Goal: Navigation & Orientation: Find specific page/section

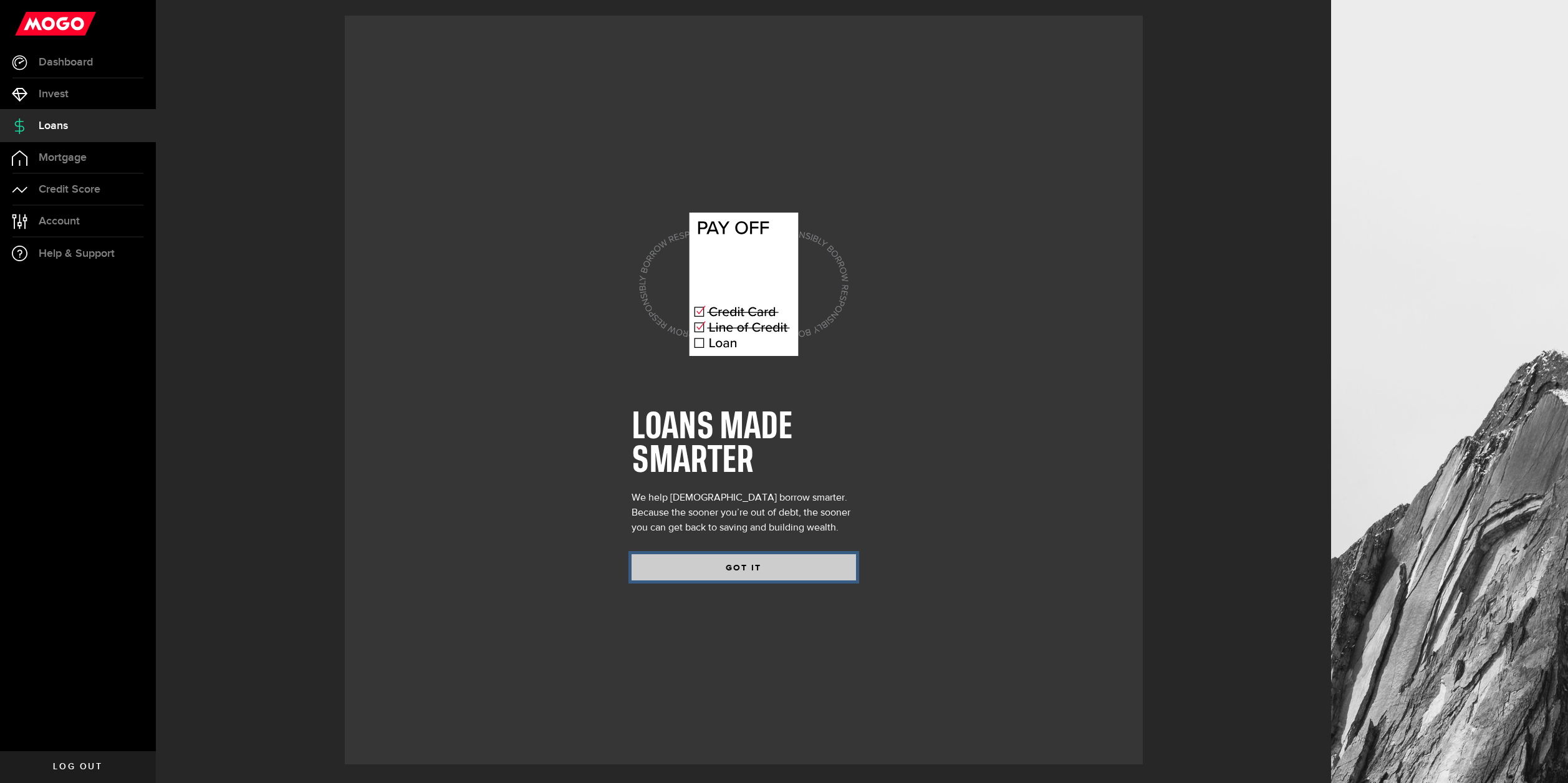
click at [763, 571] on button "GOT IT" at bounding box center [744, 567] width 224 height 26
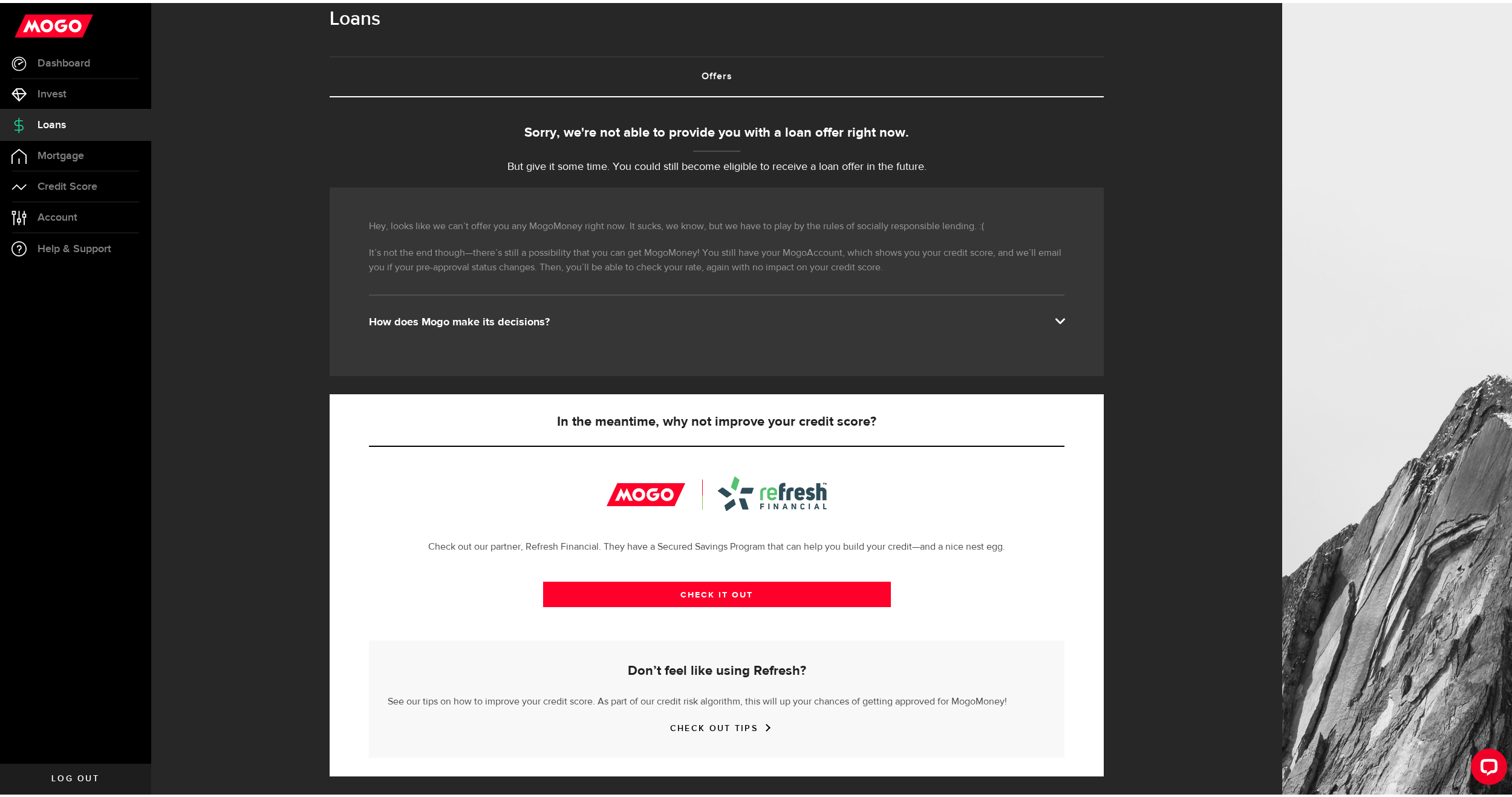
scroll to position [20, 0]
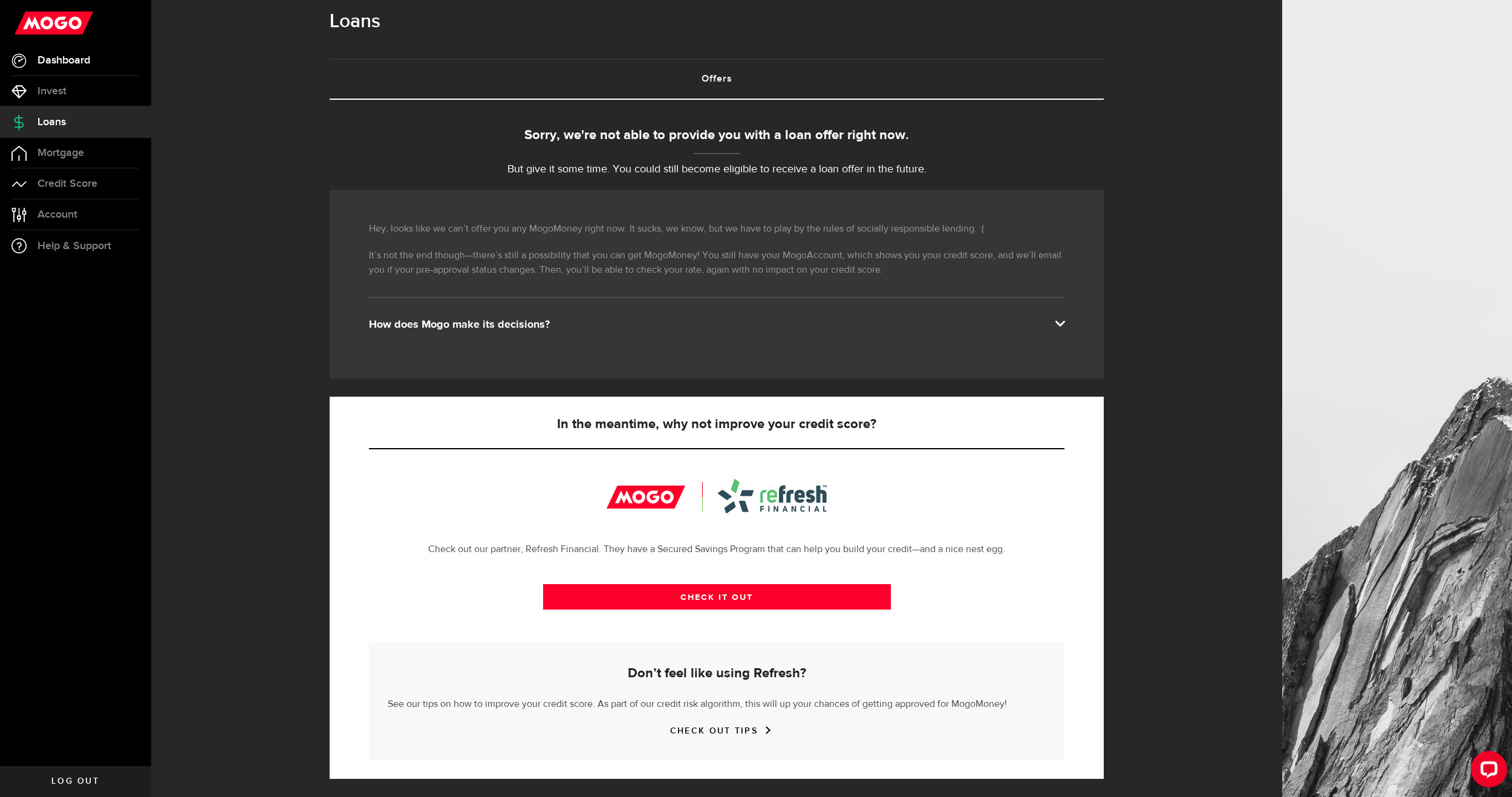
click at [73, 70] on link "Dashboard" at bounding box center [76, 60] width 151 height 30
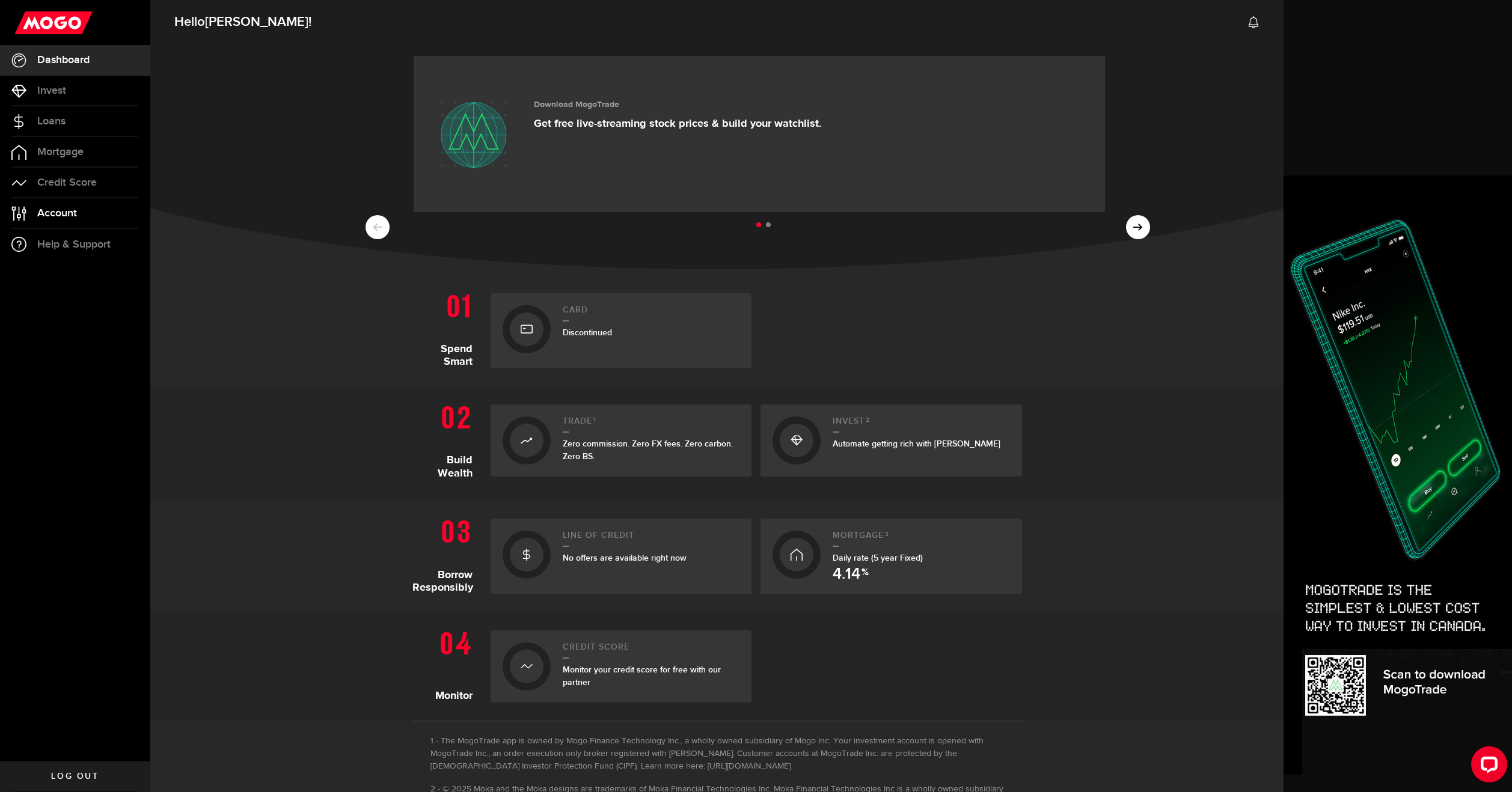
click at [49, 202] on link "Account Compte" at bounding box center [75, 213] width 150 height 30
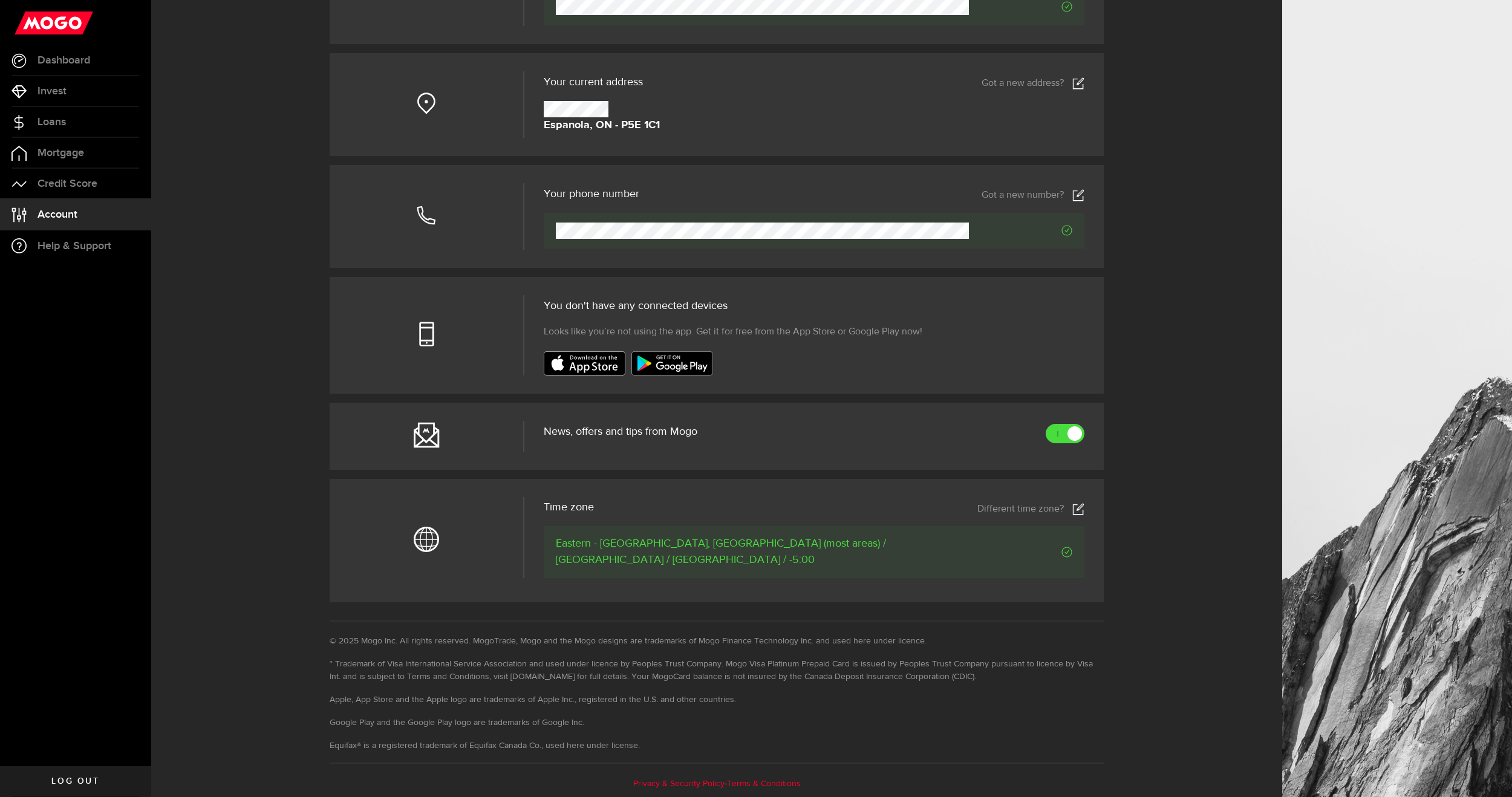
scroll to position [183, 0]
click at [85, 116] on link "Loans" at bounding box center [76, 122] width 151 height 30
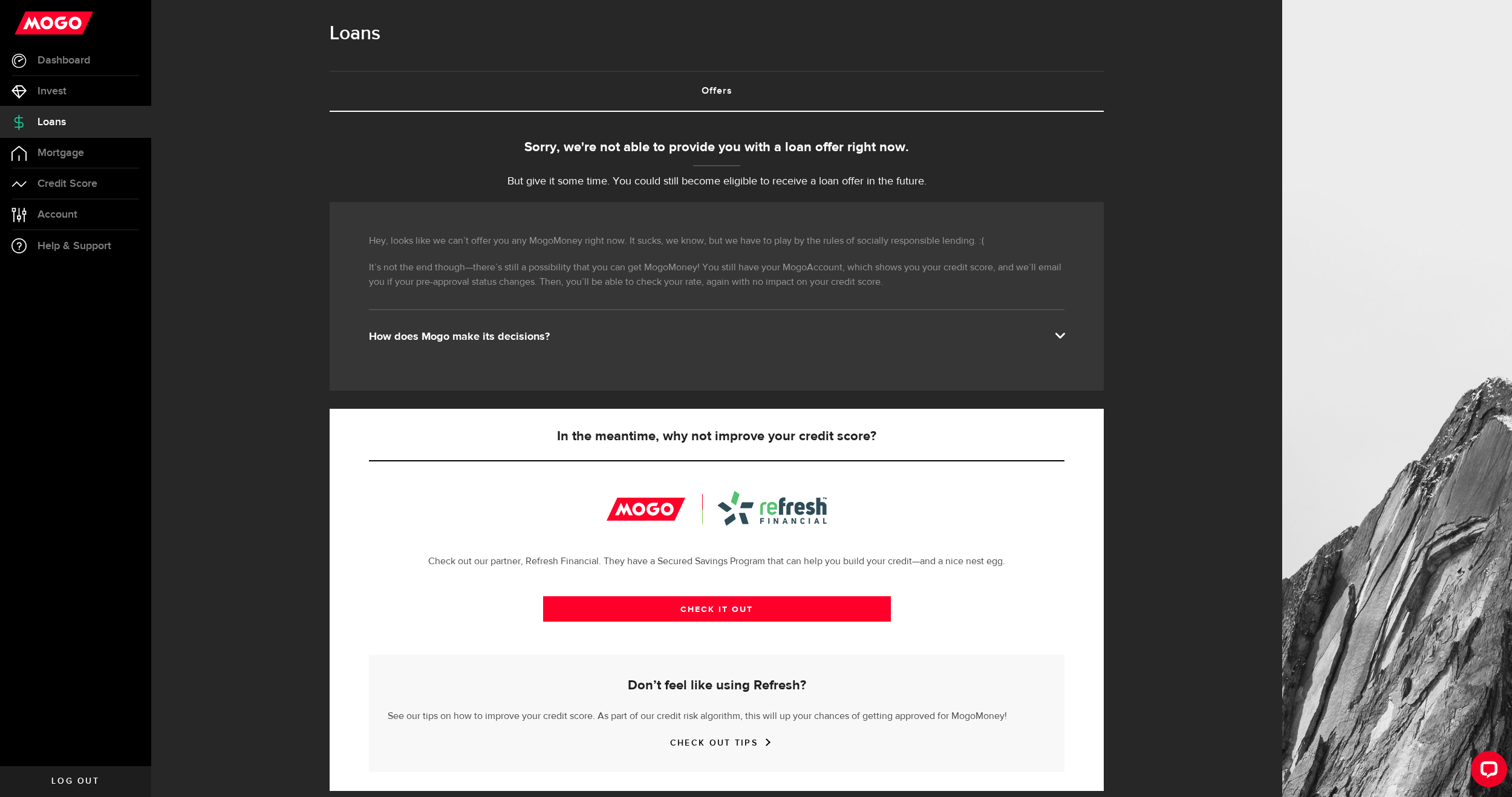
scroll to position [20, 0]
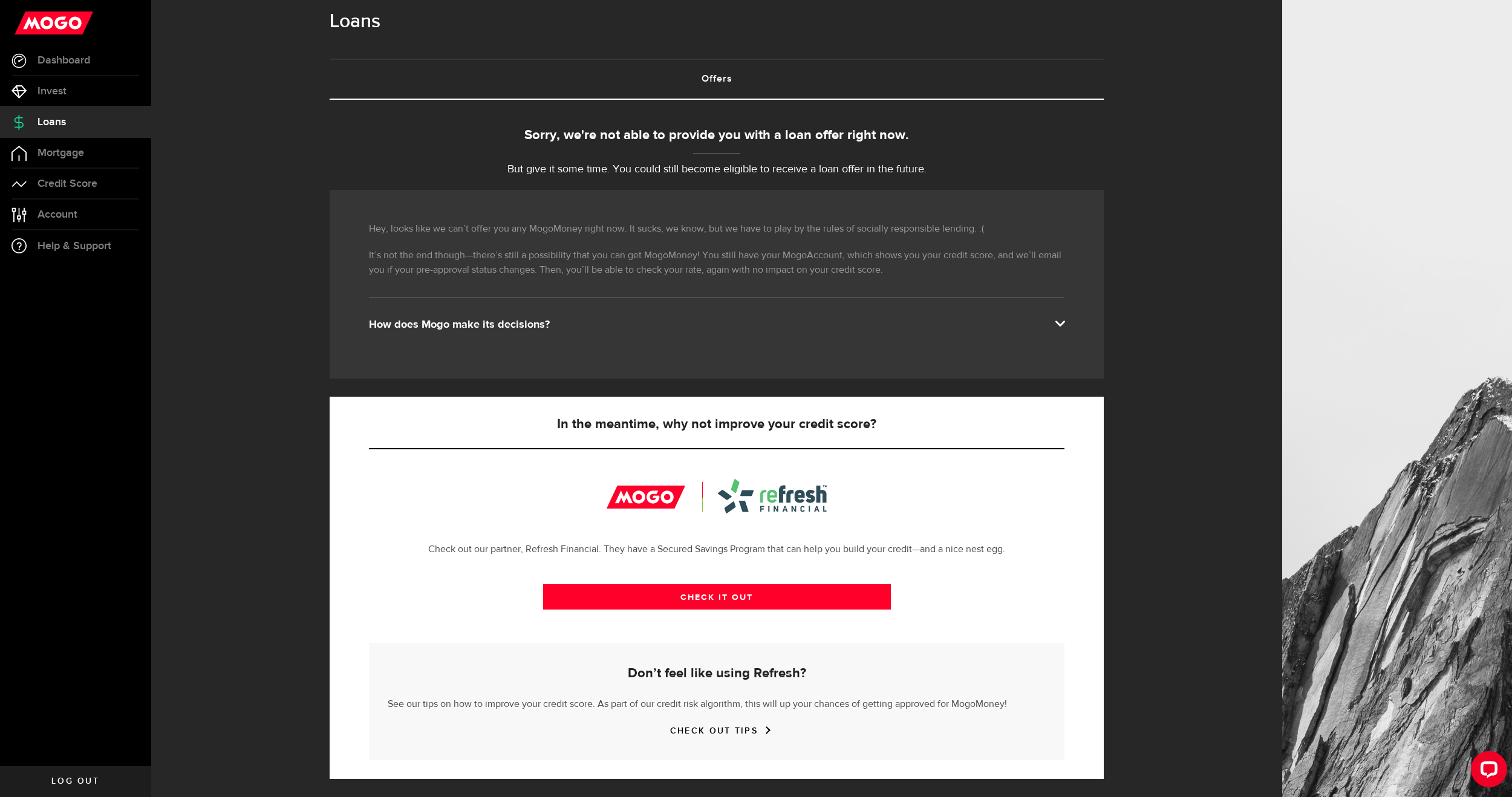
click at [665, 337] on div "Hey, looks like we can’t offer you any MogoMoney right now. It sucks, we know, …" at bounding box center [716, 284] width 774 height 189
click at [501, 310] on div "Hey, looks like we can’t offer you any MogoMoney right now. It sucks, we know, …" at bounding box center [716, 284] width 774 height 189
click at [499, 324] on div "How does Mogo make its decisions?" at bounding box center [716, 324] width 695 height 14
drag, startPoint x: 1074, startPoint y: 320, endPoint x: 1065, endPoint y: 320, distance: 9.0
click at [1071, 320] on div "Hey, looks like we can’t offer you any MogoMoney right now. It sucks, we know, …" at bounding box center [716, 284] width 774 height 189
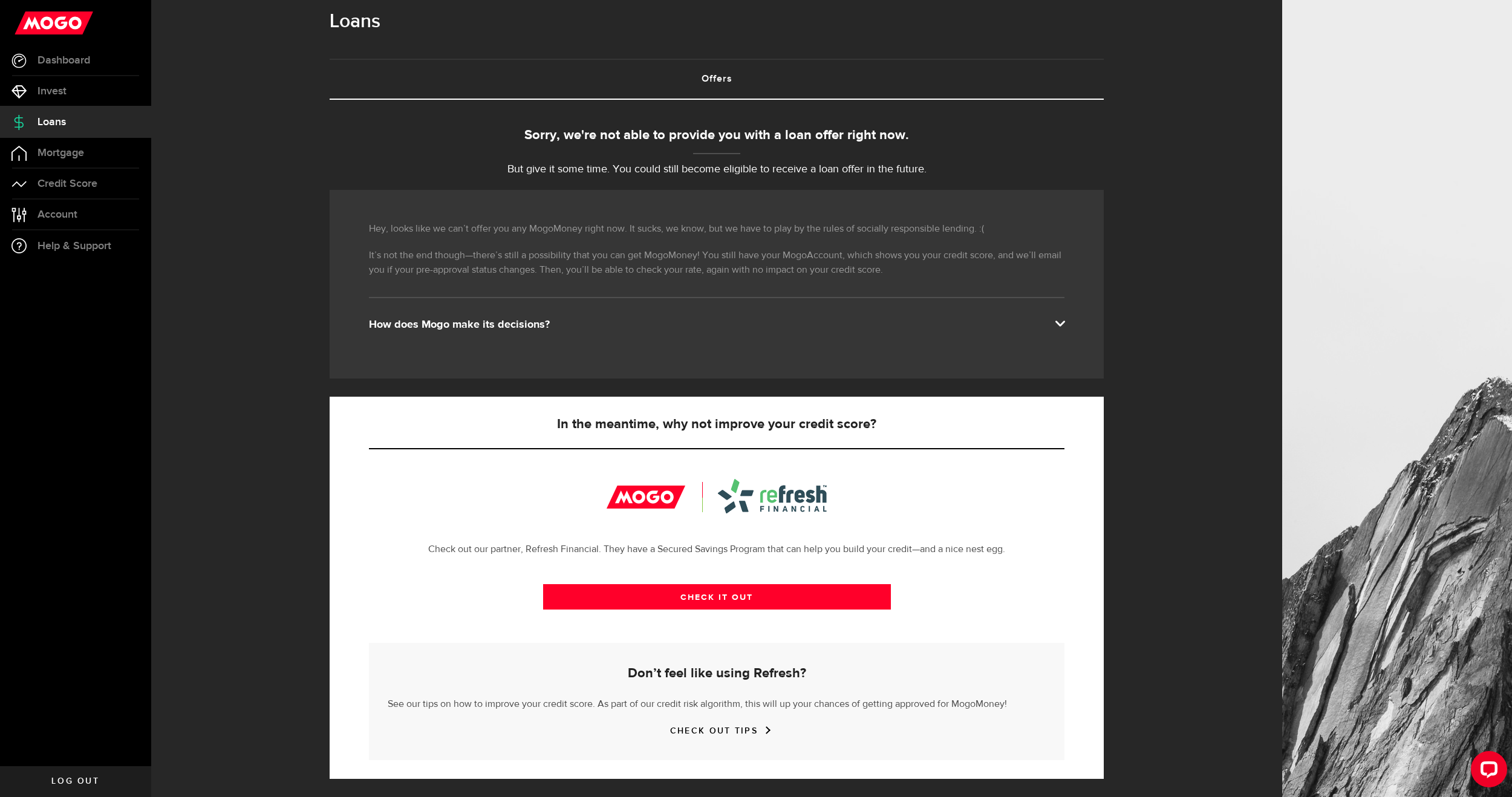
click at [1064, 321] on span at bounding box center [1059, 322] width 10 height 10
click at [42, 94] on span "Invest" at bounding box center [52, 91] width 29 height 11
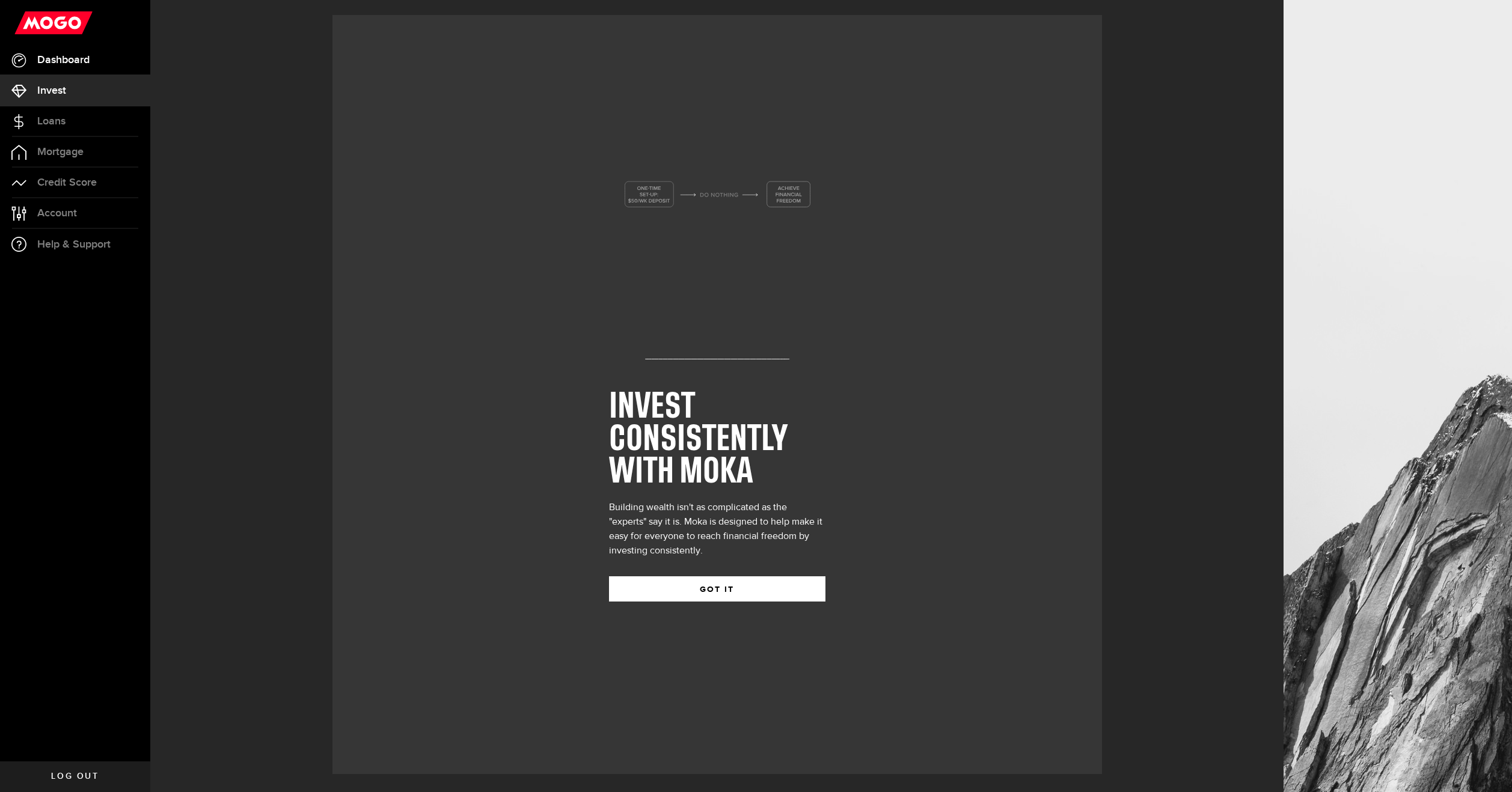
click at [64, 65] on span "Dashboard" at bounding box center [64, 60] width 53 height 11
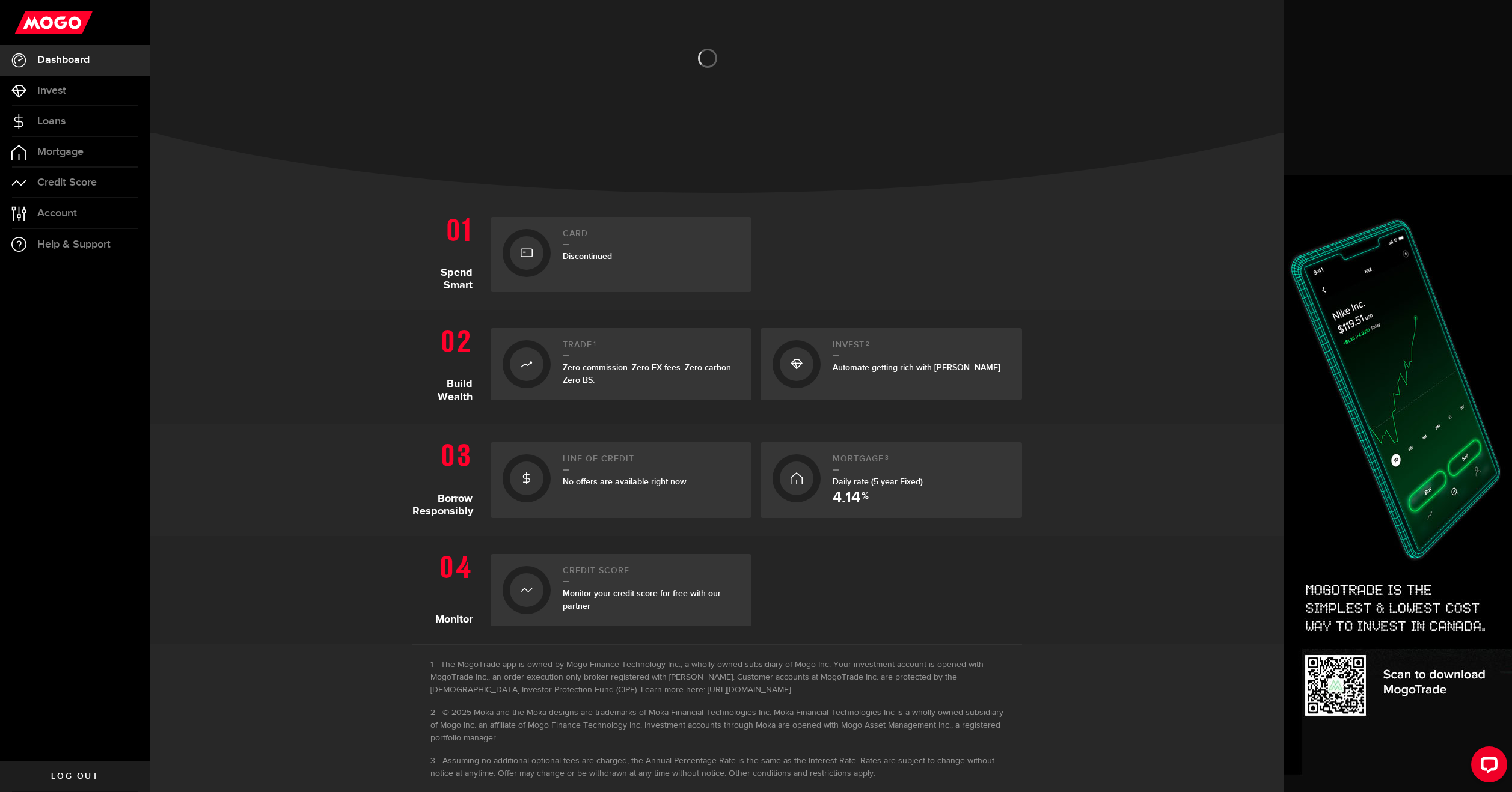
scroll to position [92, 0]
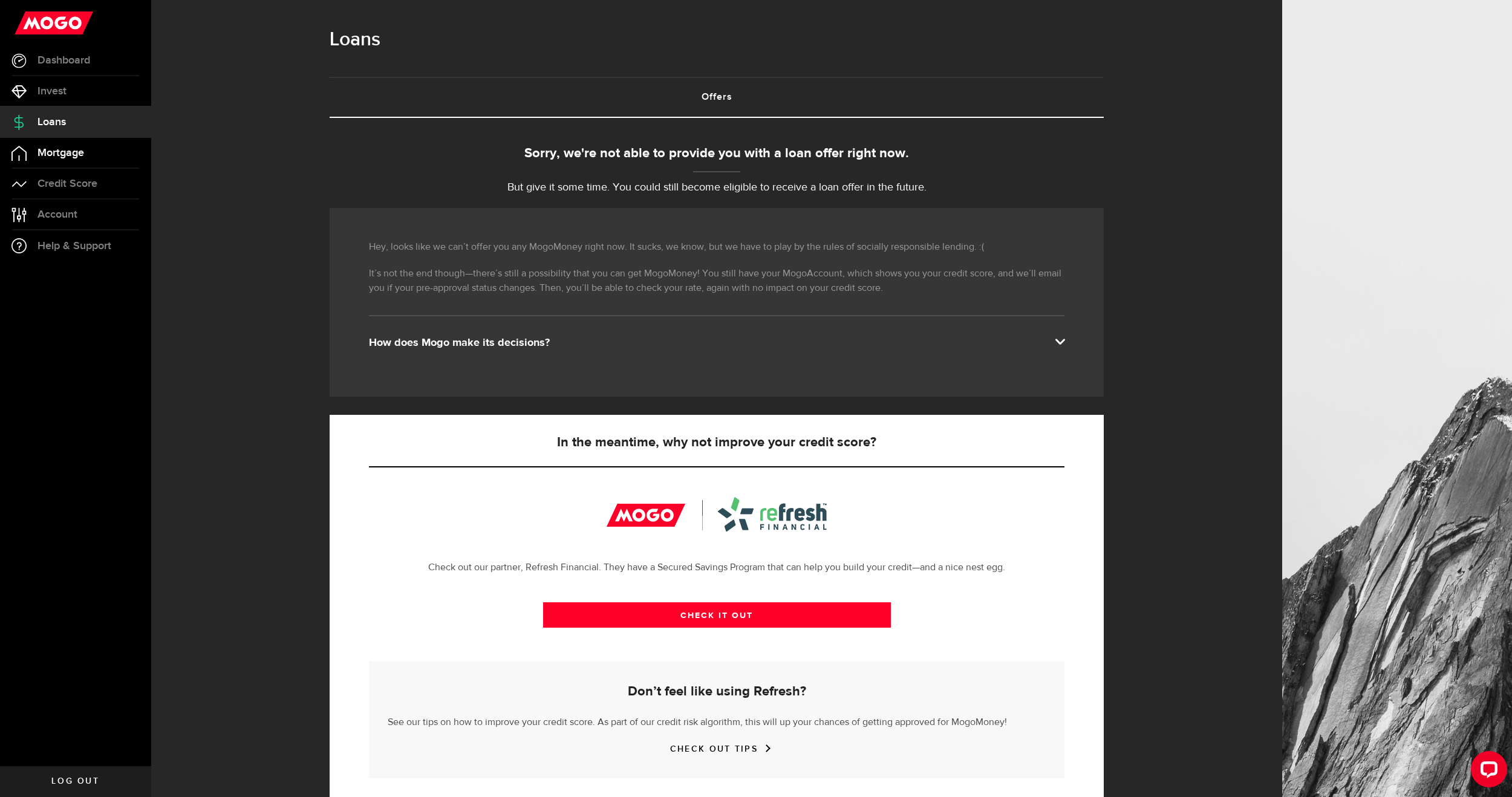
click at [69, 150] on span "Mortgage" at bounding box center [61, 153] width 47 height 11
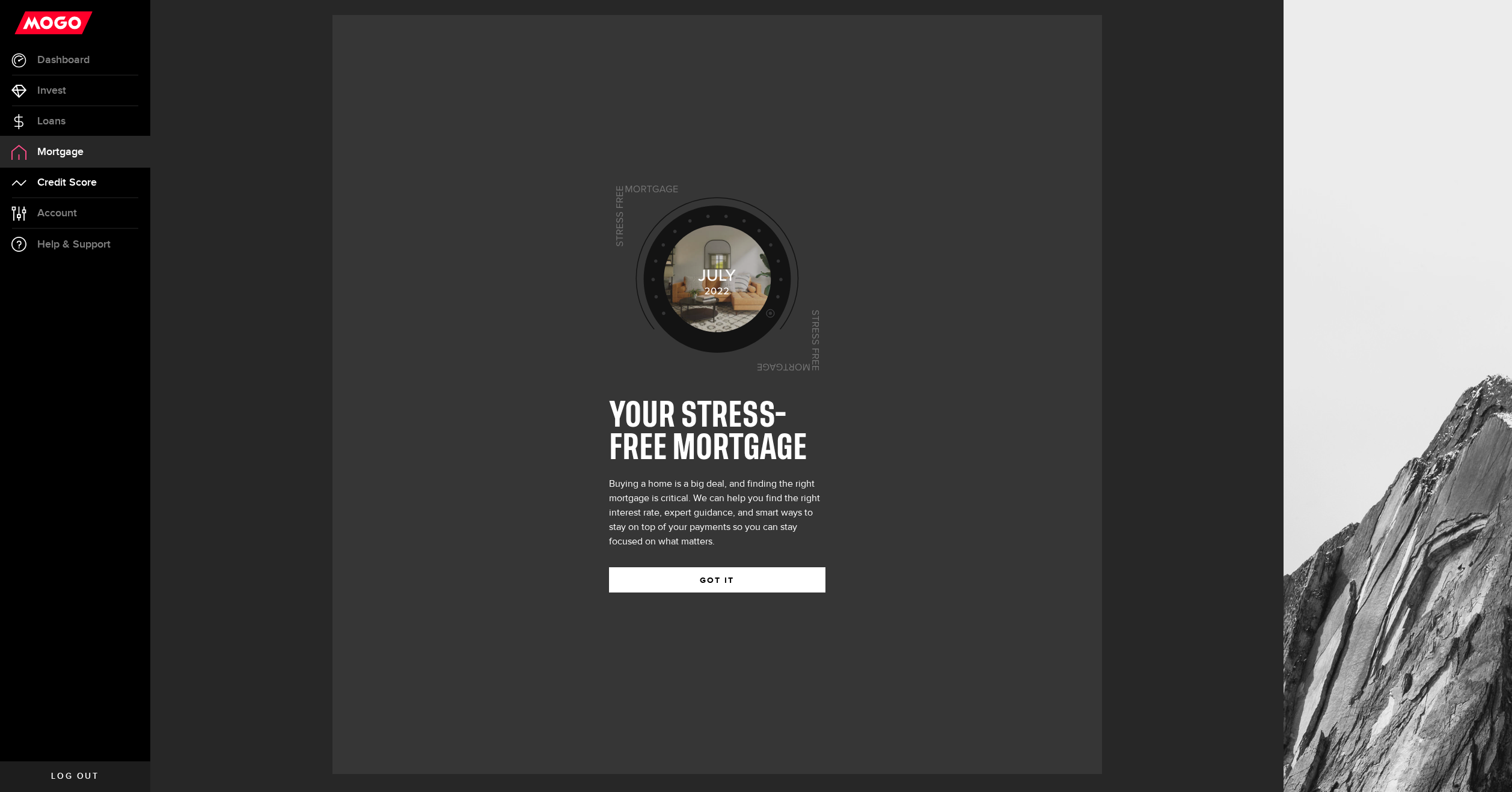
click at [70, 170] on link "Credit Score" at bounding box center [75, 182] width 150 height 30
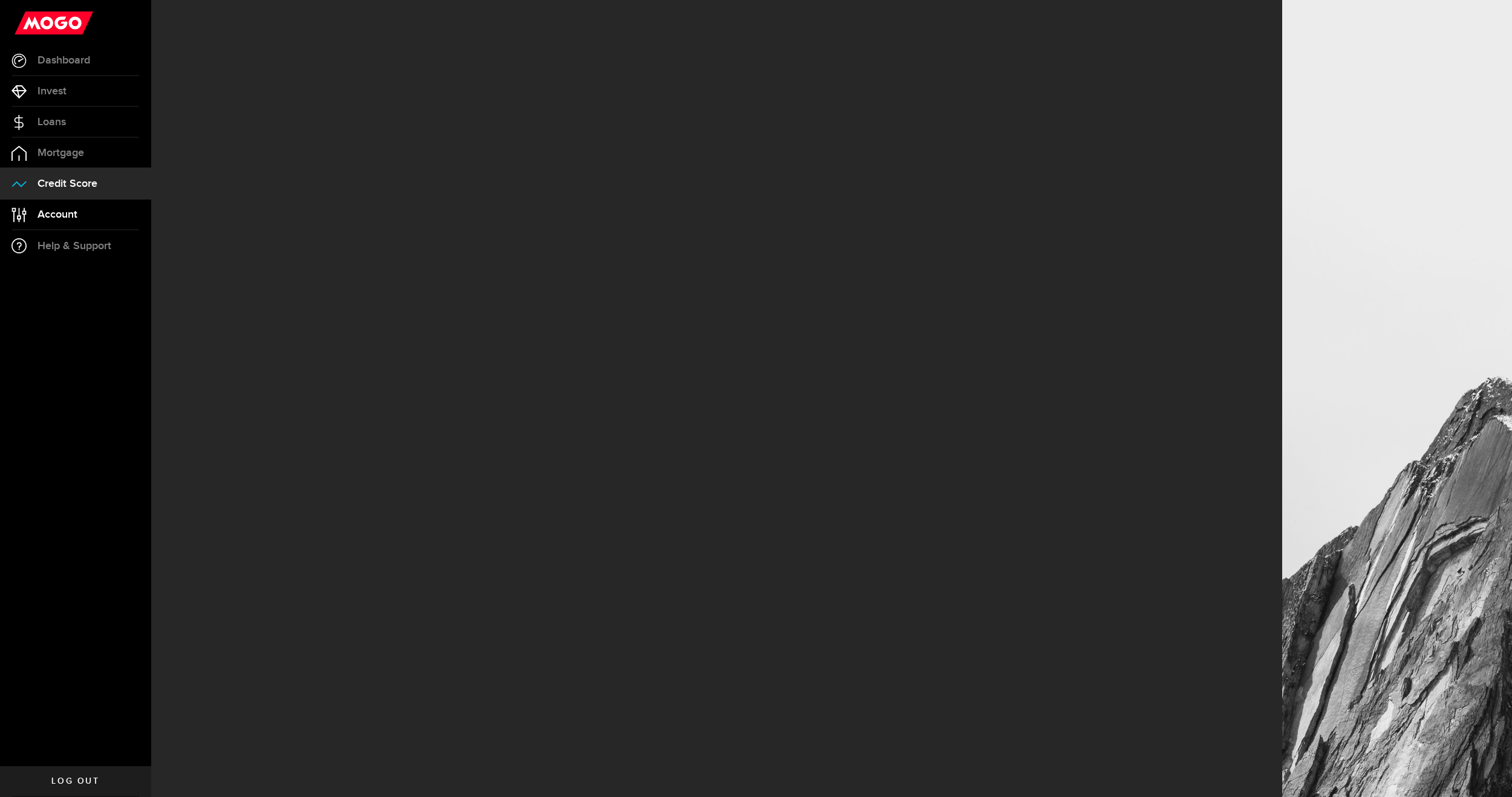
click at [72, 221] on link "Account Compte" at bounding box center [76, 215] width 151 height 30
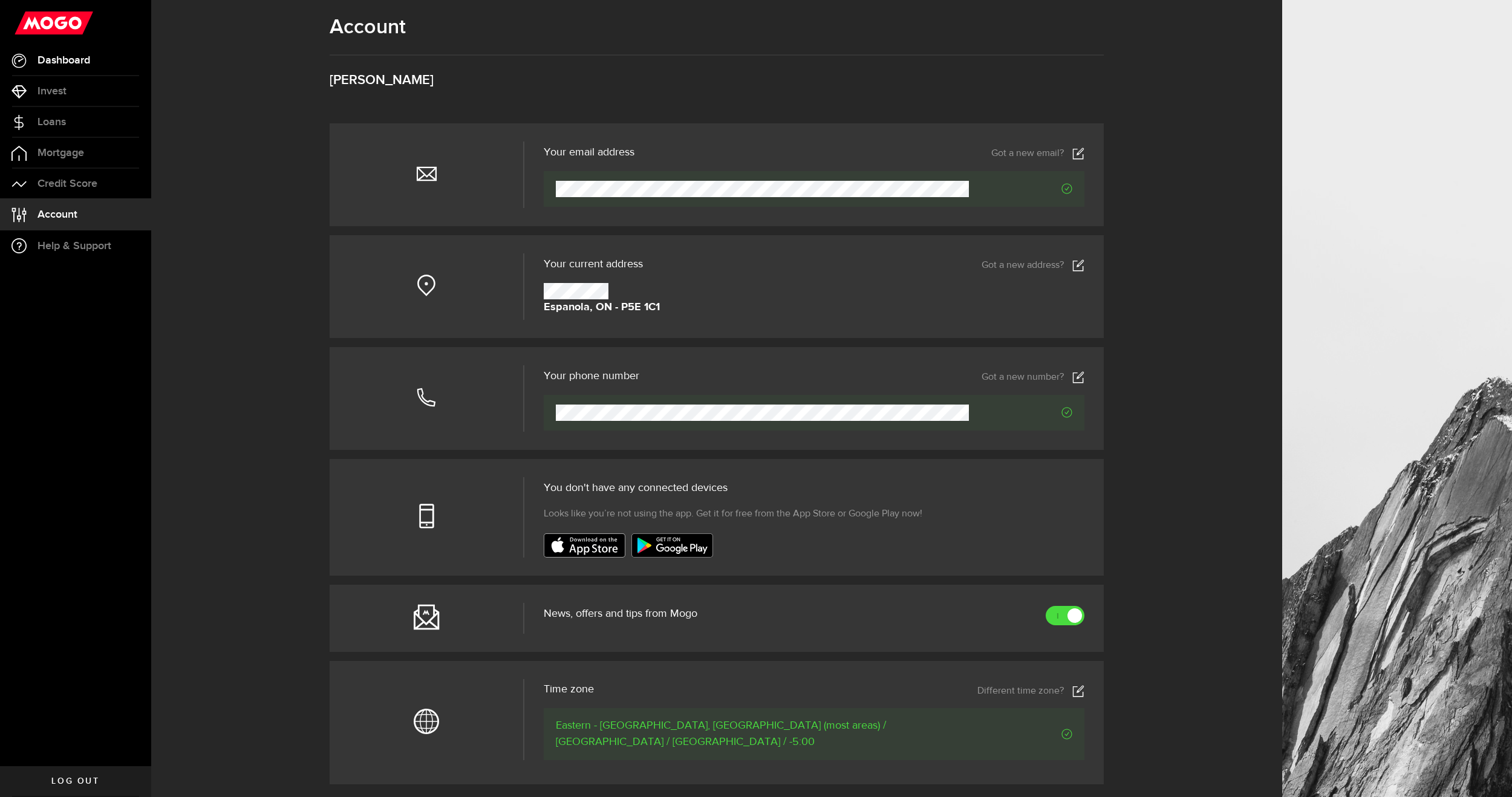
click at [94, 60] on link "Dashboard" at bounding box center [76, 60] width 151 height 30
